Goal: Find specific page/section: Find specific page/section

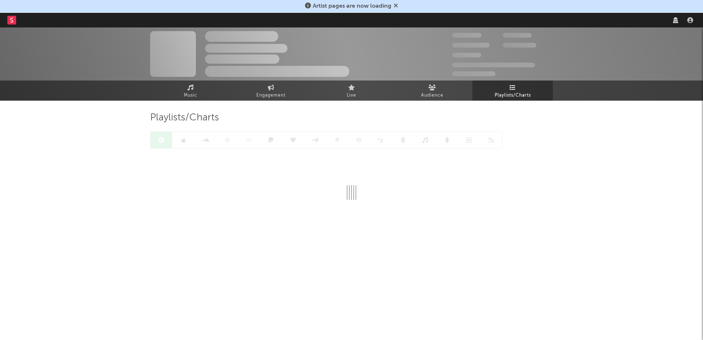
drag, startPoint x: 0, startPoint y: 0, endPoint x: 511, endPoint y: 79, distance: 517.0
click at [511, 79] on div "The Artist Name Unknown Location | Shoegaze Edit Track Benchmark Summary 300 00…" at bounding box center [351, 53] width 703 height 53
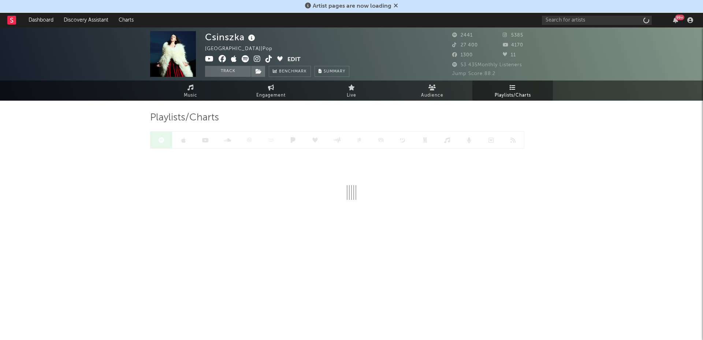
click at [513, 90] on icon at bounding box center [513, 88] width 6 height 6
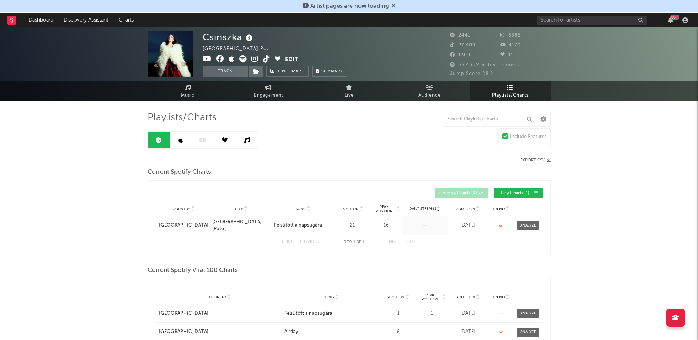
click at [508, 91] on span "Playlists/Charts" at bounding box center [510, 95] width 36 height 9
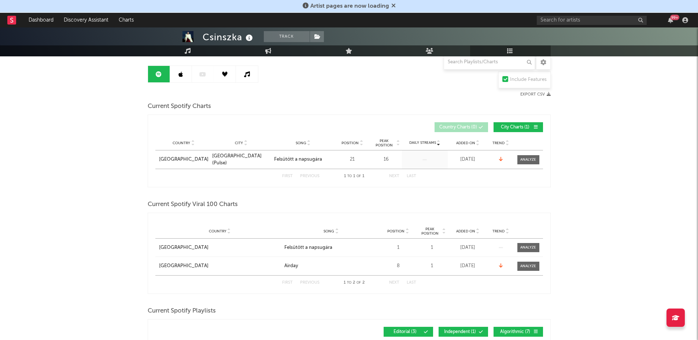
scroll to position [63, 0]
